Goal: Information Seeking & Learning: Learn about a topic

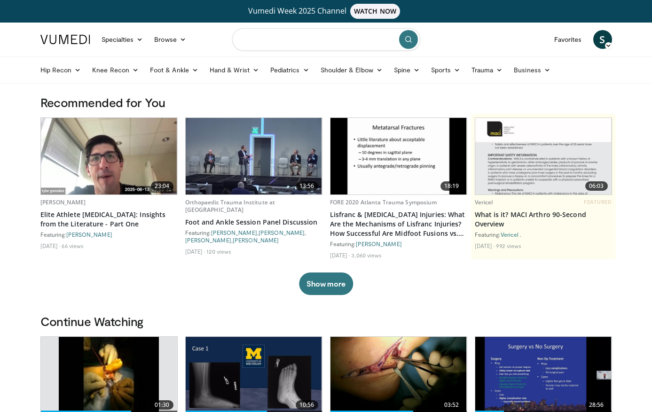
click at [281, 44] on input "Search topics, interventions" at bounding box center [326, 39] width 188 height 23
type input "**********"
click at [355, 35] on input "**********" at bounding box center [326, 39] width 188 height 23
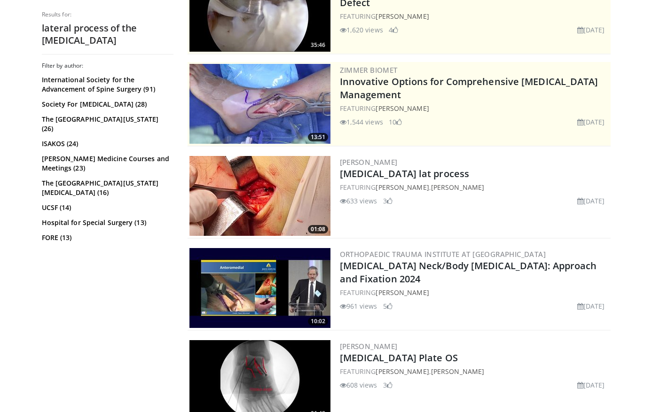
scroll to position [141, 0]
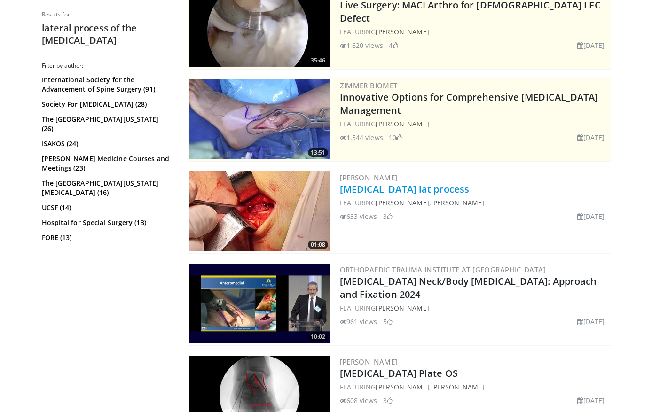
click at [394, 191] on link "[MEDICAL_DATA] lat process" at bounding box center [405, 189] width 130 height 13
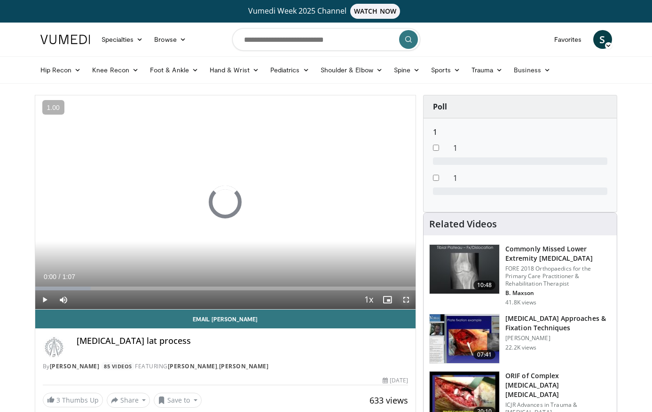
click at [406, 304] on span "Video Player" at bounding box center [406, 299] width 19 height 19
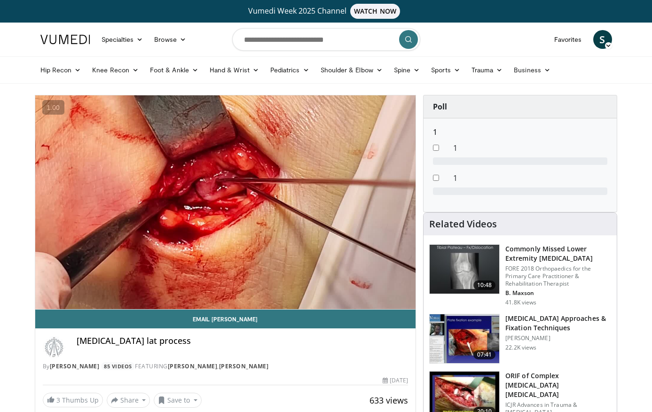
click at [524, 323] on h3 "[MEDICAL_DATA] Approaches & Fixation Techniques" at bounding box center [558, 323] width 106 height 19
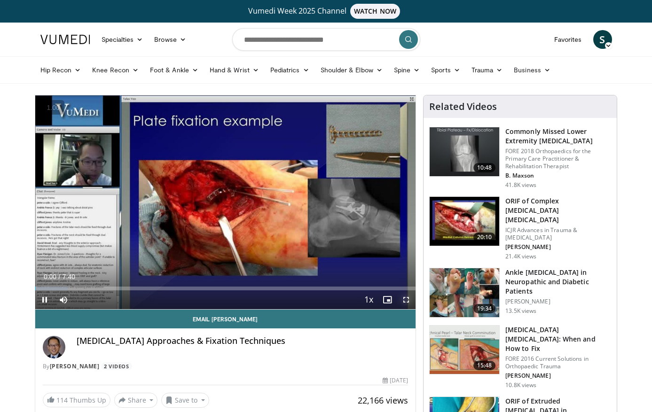
click at [407, 302] on span "Video Player" at bounding box center [406, 299] width 19 height 19
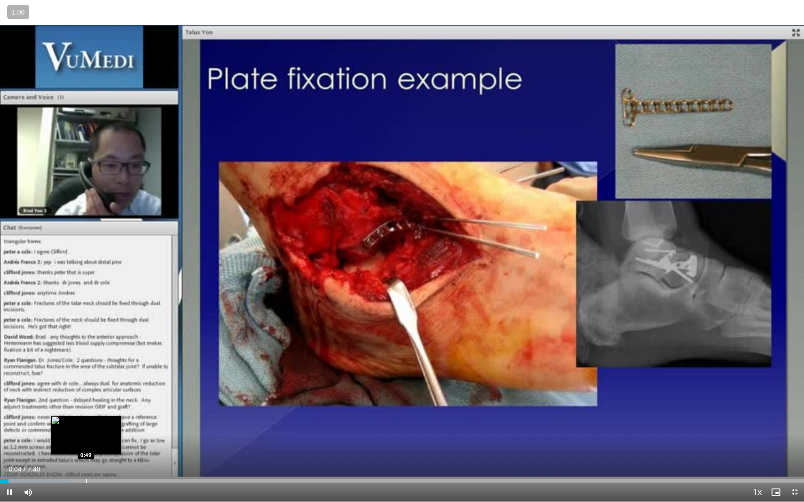
click at [86, 412] on div "Loaded : 8.65% 0:04 0:49" at bounding box center [402, 478] width 804 height 9
click at [113, 412] on div "Progress Bar" at bounding box center [113, 481] width 1 height 4
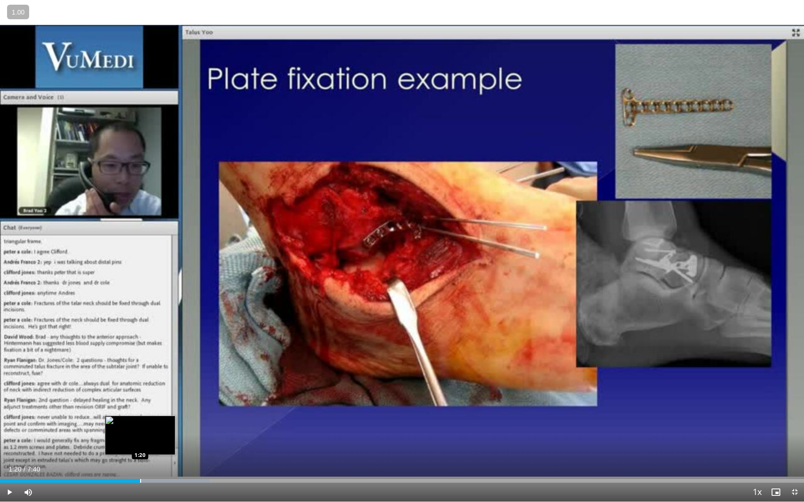
click at [140, 412] on div "Loaded : 26.01% 1:20 1:20" at bounding box center [402, 478] width 804 height 9
click at [167, 412] on div "Progress Bar" at bounding box center [167, 481] width 1 height 4
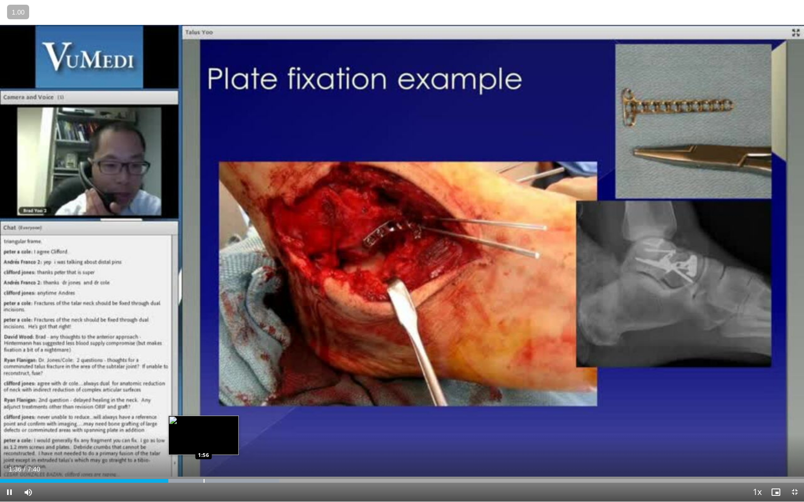
click at [203, 412] on div "Progress Bar" at bounding box center [203, 481] width 1 height 4
click at [240, 412] on div "10 seconds Tap to unmute" at bounding box center [402, 251] width 804 height 502
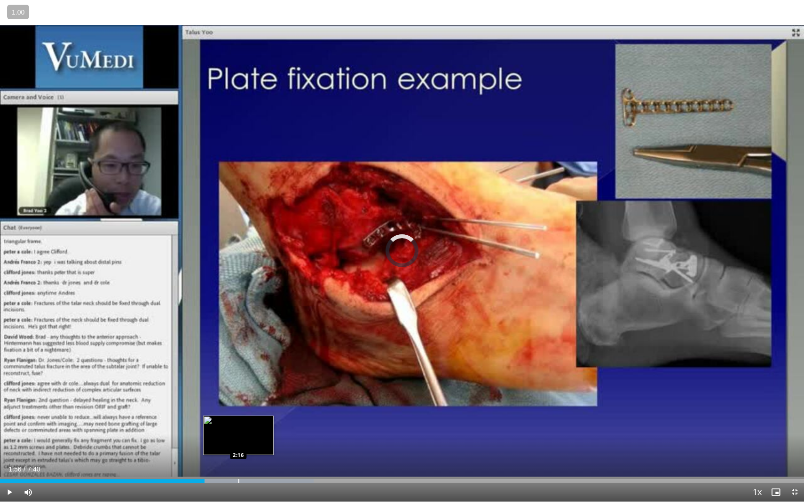
click at [238, 412] on div "Progress Bar" at bounding box center [238, 481] width 1 height 4
click at [11, 412] on span "Video Player" at bounding box center [9, 492] width 19 height 19
click at [251, 412] on div "Progress Bar" at bounding box center [251, 481] width 1 height 4
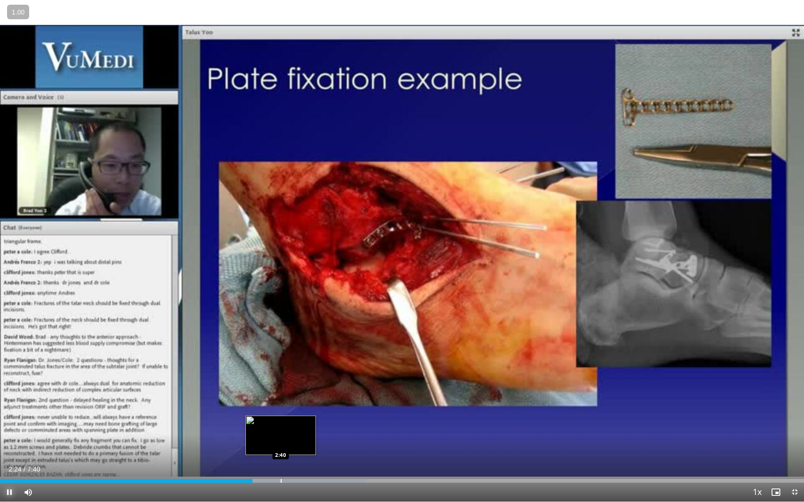
click at [281, 412] on div "Progress Bar" at bounding box center [281, 481] width 1 height 4
click at [308, 412] on div "Progress Bar" at bounding box center [308, 481] width 1 height 4
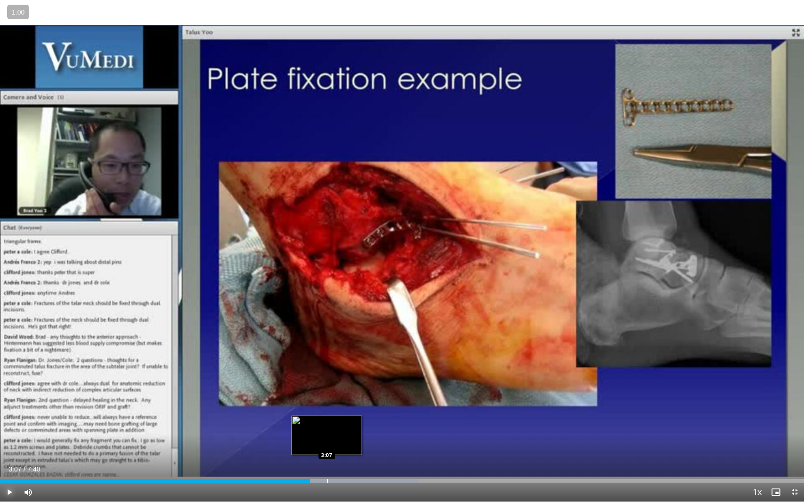
click at [327, 412] on div "Progress Bar" at bounding box center [327, 481] width 1 height 4
click at [344, 412] on div "Progress Bar" at bounding box center [344, 481] width 1 height 4
click at [363, 412] on div "Progress Bar" at bounding box center [363, 481] width 1 height 4
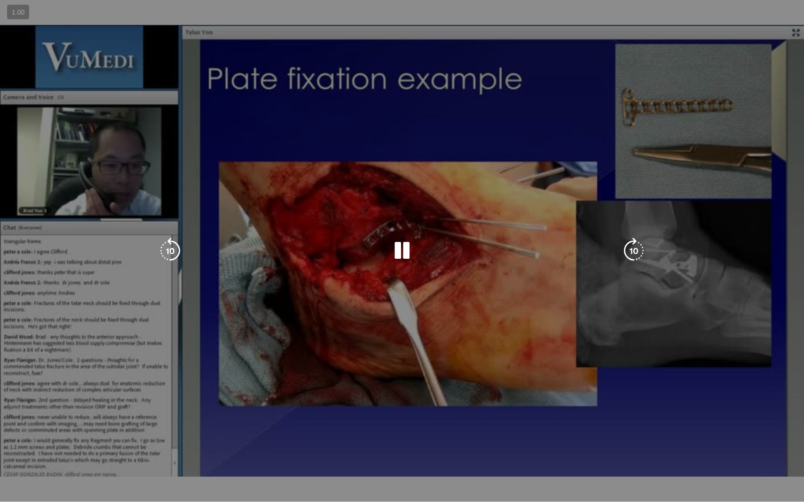
click at [378, 412] on div "10 seconds Tap to unmute" at bounding box center [402, 251] width 804 height 502
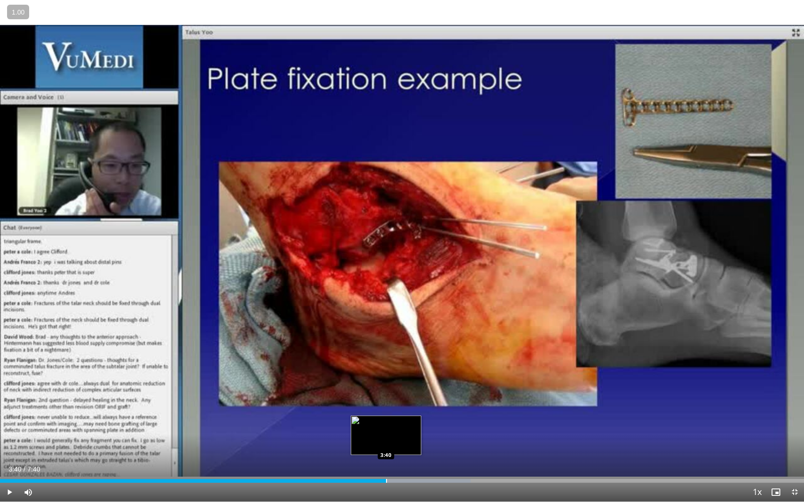
click at [386, 412] on div "Progress Bar" at bounding box center [386, 481] width 1 height 4
click at [5, 412] on span "Video Player" at bounding box center [9, 492] width 19 height 19
click at [426, 412] on div "Progress Bar" at bounding box center [426, 481] width 1 height 4
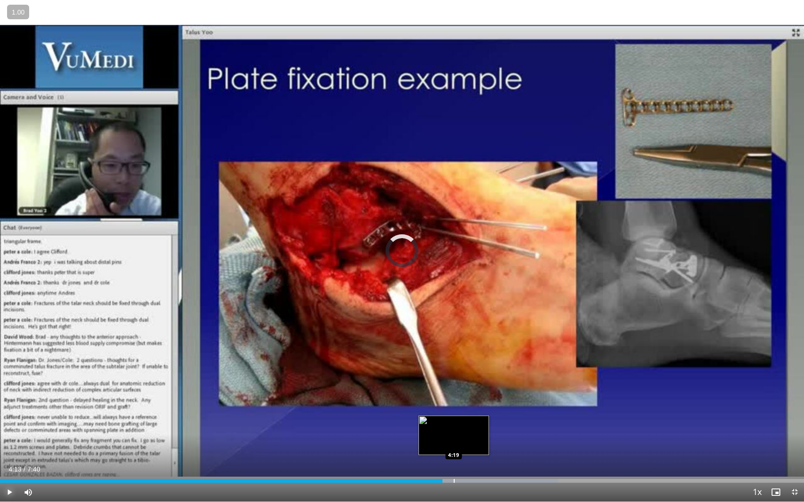
click at [453, 412] on div "Progress Bar" at bounding box center [453, 481] width 1 height 4
click at [478, 412] on div "Progress Bar" at bounding box center [478, 481] width 1 height 4
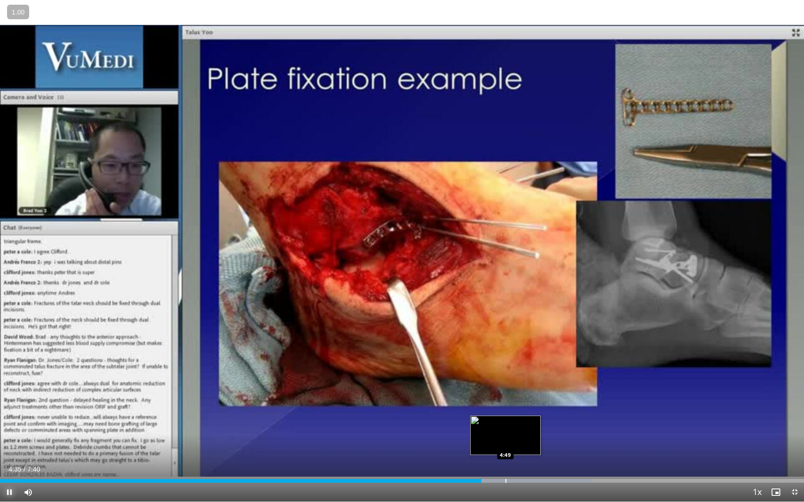
click at [506, 412] on div "Progress Bar" at bounding box center [505, 481] width 1 height 4
click at [542, 412] on div "Progress Bar" at bounding box center [542, 481] width 1 height 4
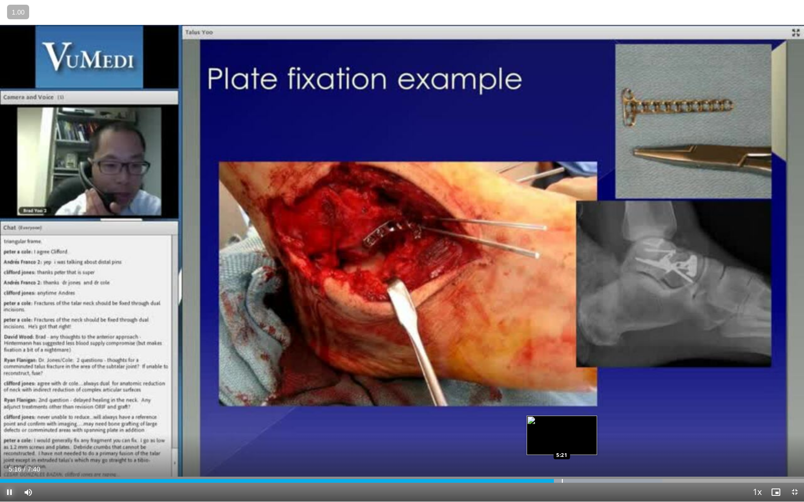
click at [562, 412] on div "Progress Bar" at bounding box center [562, 481] width 1 height 4
click at [572, 412] on div "Progress Bar" at bounding box center [572, 481] width 1 height 4
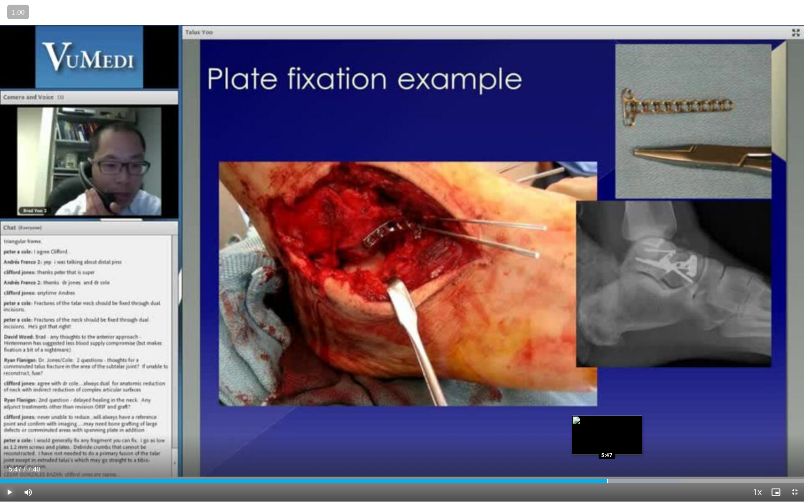
click at [606, 412] on div "Loaded : 84.73% 5:47 5:47" at bounding box center [402, 481] width 804 height 4
click at [629, 412] on div "Current Time 5:48 / Duration 7:40 Pause Skip Backward Skip Forward Mute Loaded …" at bounding box center [402, 492] width 804 height 19
click at [643, 412] on div "Progress Bar" at bounding box center [642, 481] width 1 height 4
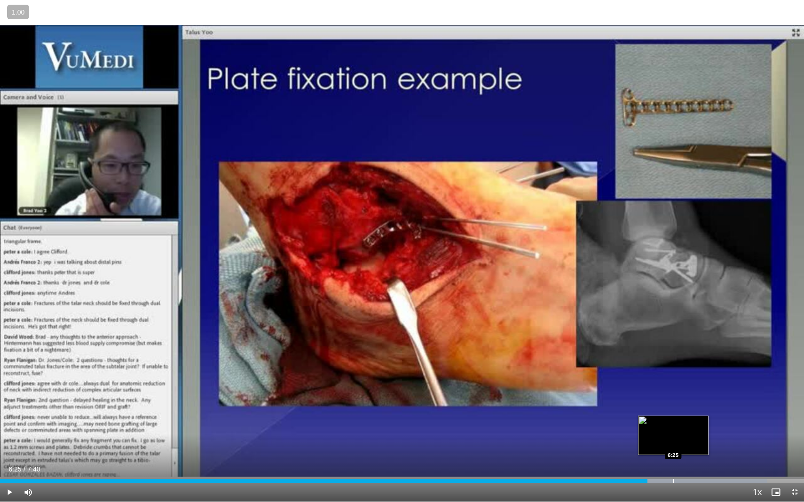
click at [651, 412] on div "Progress Bar" at bounding box center [673, 481] width 1 height 4
click at [651, 412] on div "Progress Bar" at bounding box center [696, 481] width 1 height 4
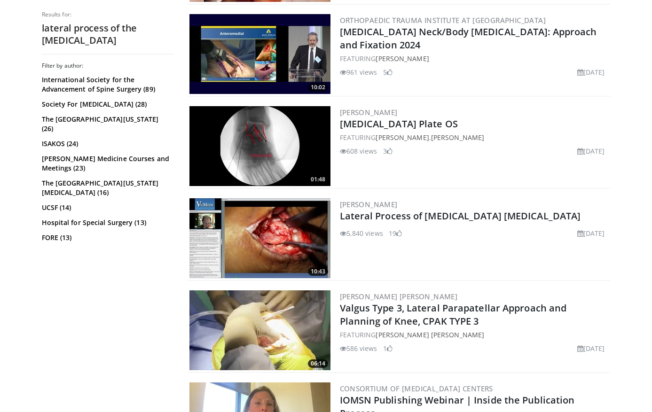
scroll to position [398, 0]
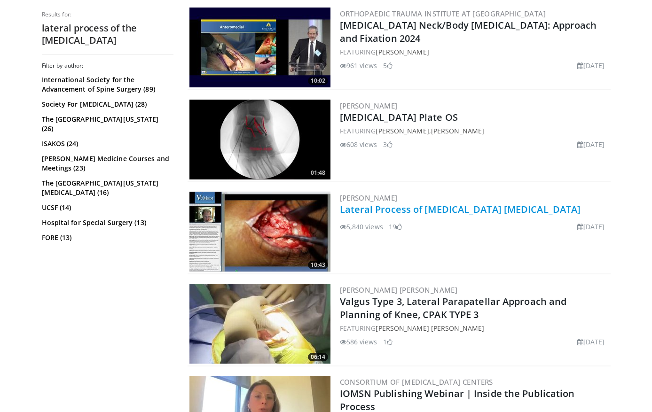
click at [446, 211] on link "Lateral Process of [MEDICAL_DATA] [MEDICAL_DATA]" at bounding box center [460, 209] width 241 height 13
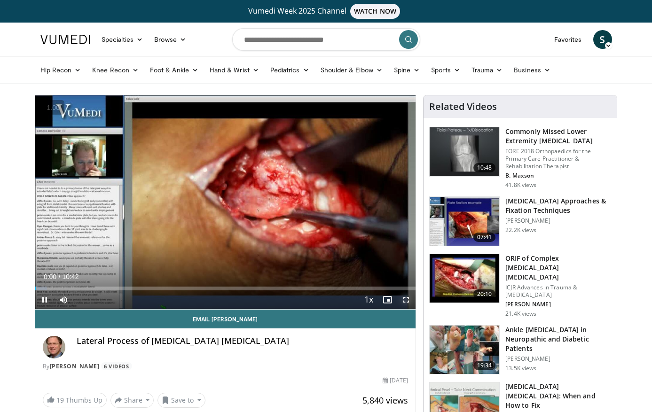
click at [406, 304] on span "Video Player" at bounding box center [406, 299] width 19 height 19
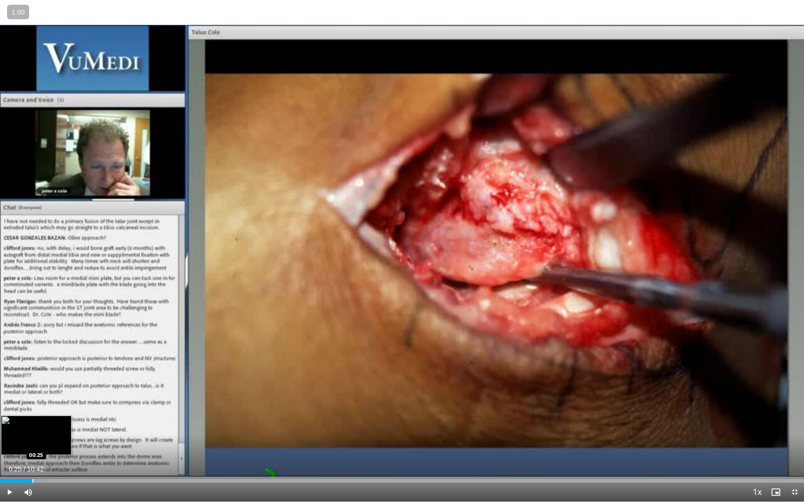
click at [32, 412] on div "Progress Bar" at bounding box center [32, 481] width 1 height 4
click at [47, 412] on div "Progress Bar" at bounding box center [47, 481] width 1 height 4
click at [68, 412] on div "Progress Bar" at bounding box center [68, 481] width 1 height 4
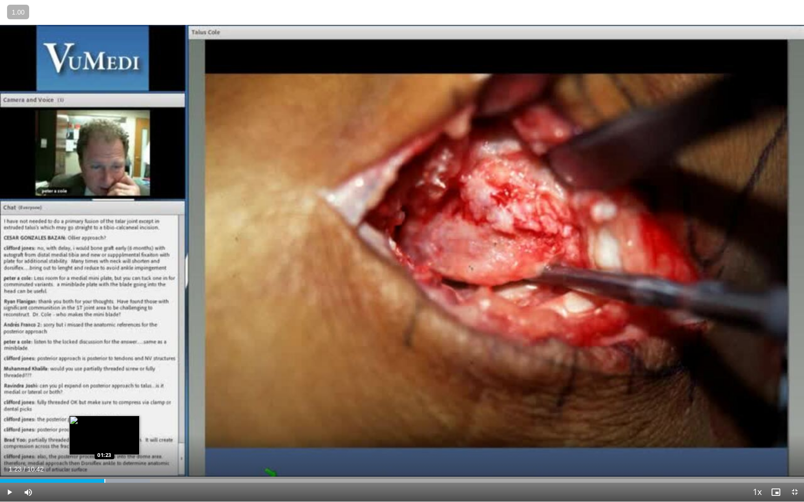
click at [104, 412] on div "Progress Bar" at bounding box center [104, 481] width 1 height 4
click at [137, 412] on div "Progress Bar" at bounding box center [137, 481] width 1 height 4
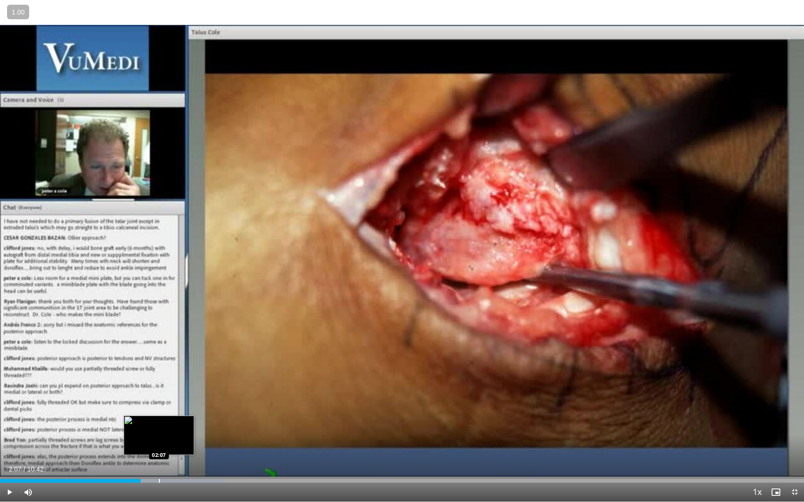
click at [159, 412] on div "Progress Bar" at bounding box center [159, 481] width 1 height 4
click at [180, 412] on div "Progress Bar" at bounding box center [180, 481] width 1 height 4
click at [197, 412] on div "Progress Bar" at bounding box center [197, 481] width 1 height 4
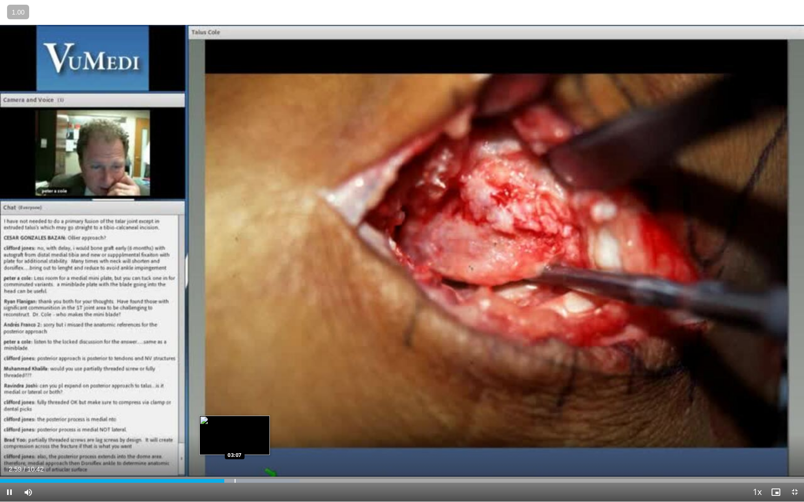
click at [234, 412] on div "Progress Bar" at bounding box center [234, 481] width 1 height 4
click at [242, 412] on div "Progress Bar" at bounding box center [242, 481] width 1 height 4
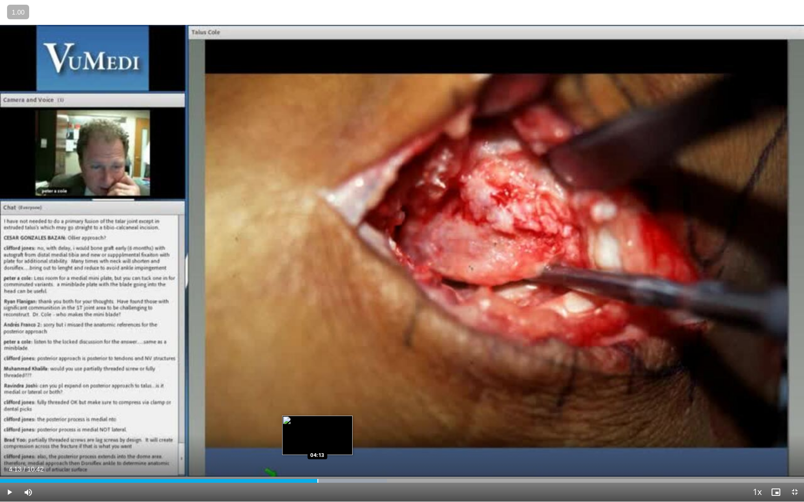
click at [317, 412] on div "Progress Bar" at bounding box center [317, 481] width 1 height 4
click at [326, 412] on div "Progress Bar" at bounding box center [326, 481] width 1 height 4
click at [341, 412] on div "Progress Bar" at bounding box center [341, 481] width 1 height 4
click at [347, 412] on div "Progress Bar" at bounding box center [347, 481] width 1 height 4
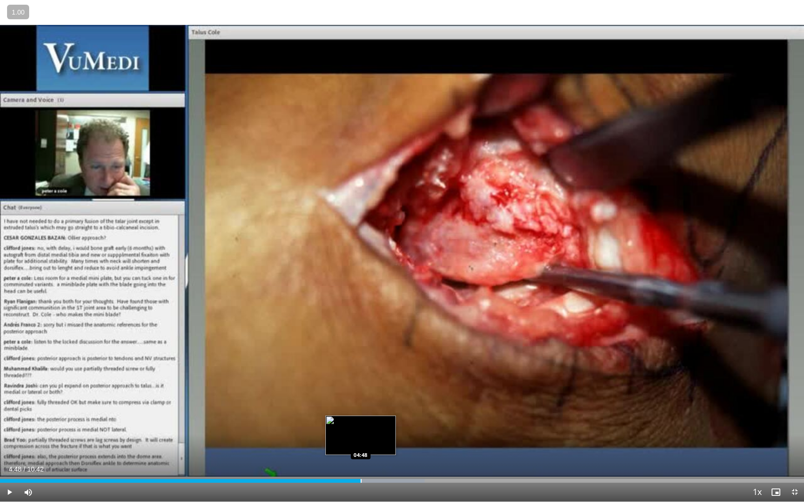
click at [360, 412] on div "Progress Bar" at bounding box center [360, 481] width 1 height 4
click at [374, 412] on div "Progress Bar" at bounding box center [374, 481] width 1 height 4
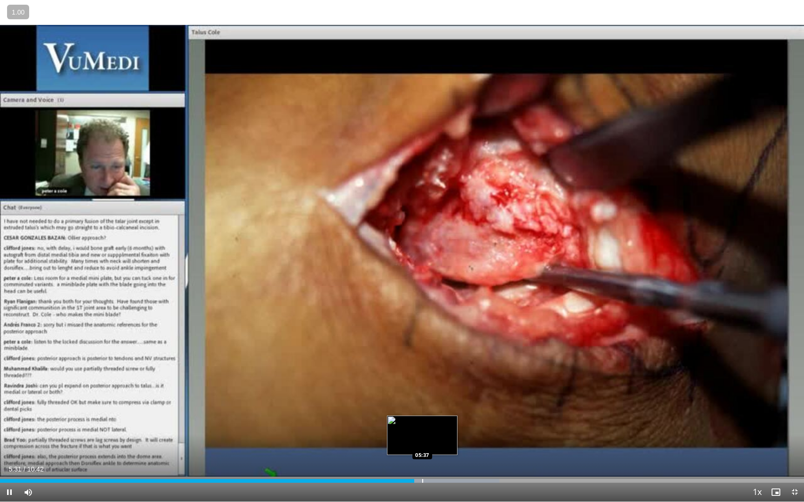
click at [422, 412] on div "Progress Bar" at bounding box center [422, 481] width 1 height 4
click at [431, 412] on div "Progress Bar" at bounding box center [431, 481] width 1 height 4
click at [445, 412] on div "Progress Bar" at bounding box center [445, 481] width 1 height 4
click at [455, 412] on div "Progress Bar" at bounding box center [455, 481] width 1 height 4
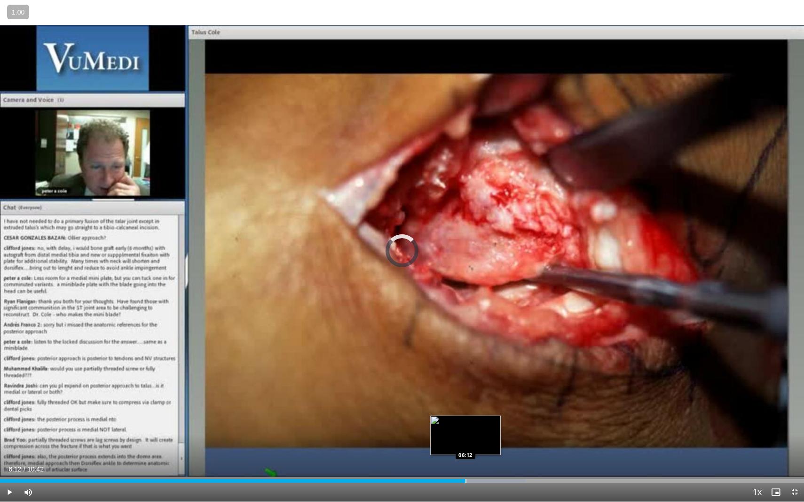
click at [465, 412] on div "Progress Bar" at bounding box center [465, 481] width 1 height 4
click at [477, 412] on div "Progress Bar" at bounding box center [477, 481] width 1 height 4
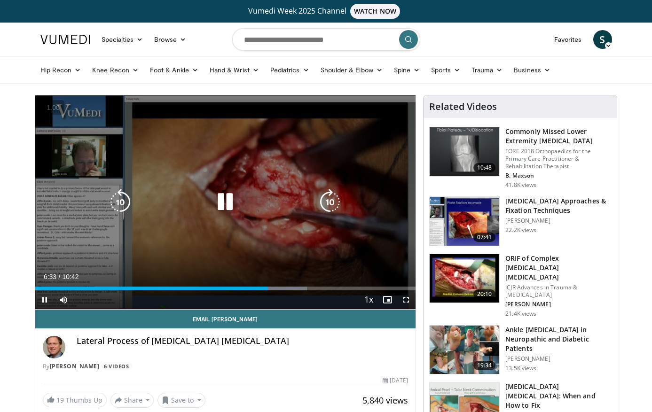
click at [219, 204] on icon "Video Player" at bounding box center [225, 202] width 26 height 26
